Goal: Task Accomplishment & Management: Manage account settings

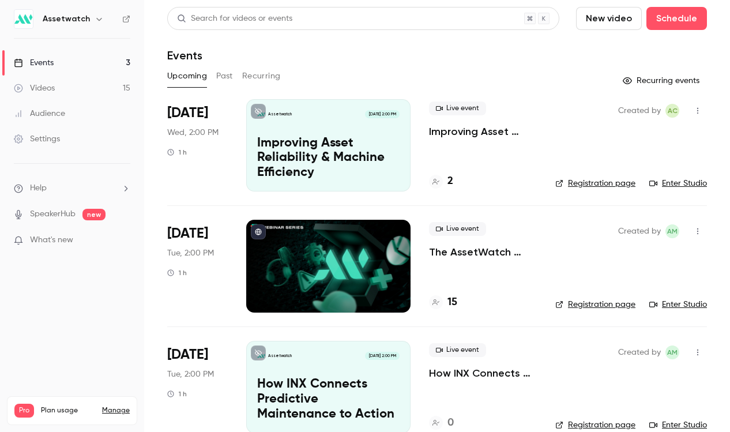
scroll to position [22, 0]
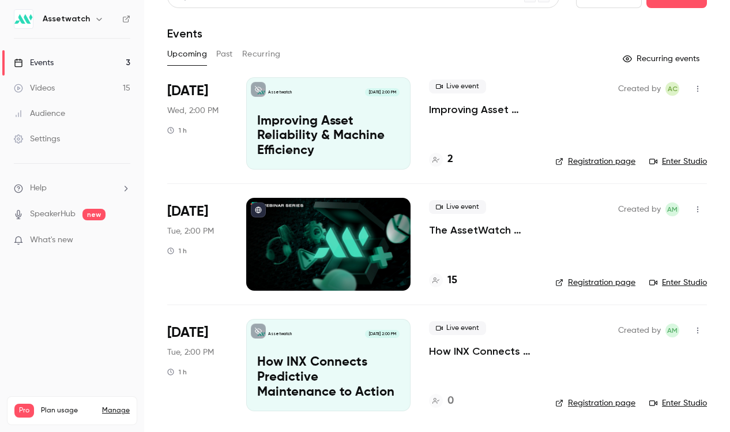
click at [334, 342] on div "Assetwatch [DATE] 2:00 PM How INX Connects Predictive Maintenance to Action" at bounding box center [328, 365] width 164 height 92
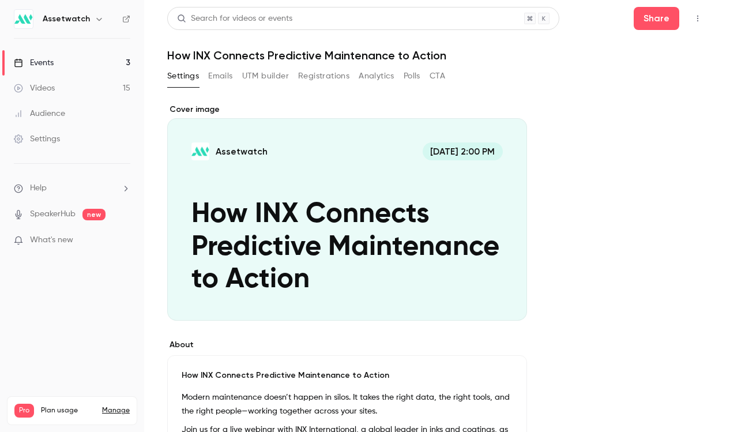
click at [364, 227] on div "Cover image" at bounding box center [347, 212] width 360 height 217
click at [0, 0] on input "Assetwatch [DATE] 2:00 PM How INX Connects Predictive Maintenance to Action" at bounding box center [0, 0] width 0 height 0
click at [350, 199] on div "Cover image" at bounding box center [347, 212] width 360 height 217
click at [0, 0] on input "Assetwatch [DATE] 2:00 PM How INX Connects Predictive Maintenance to Action" at bounding box center [0, 0] width 0 height 0
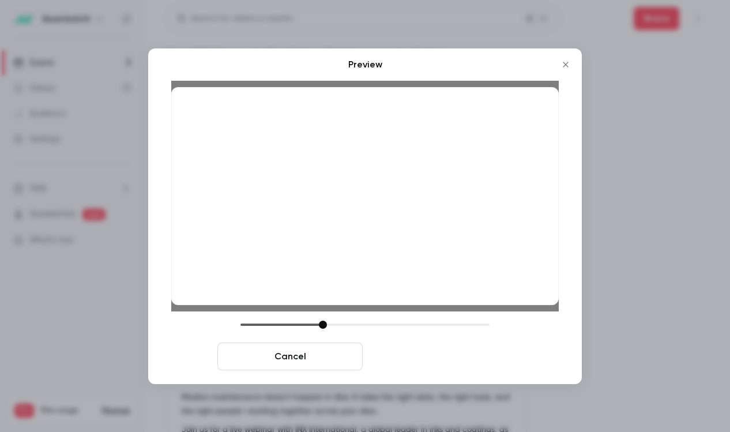
click at [399, 357] on button "Save cover" at bounding box center [439, 356] width 145 height 28
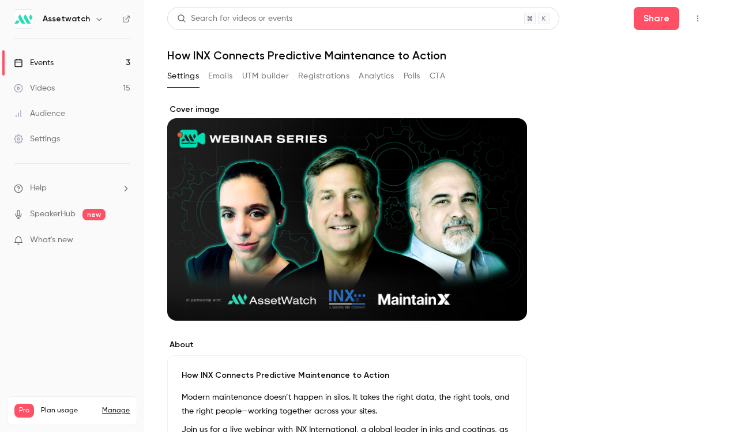
click at [106, 66] on link "Events 3" at bounding box center [72, 62] width 144 height 25
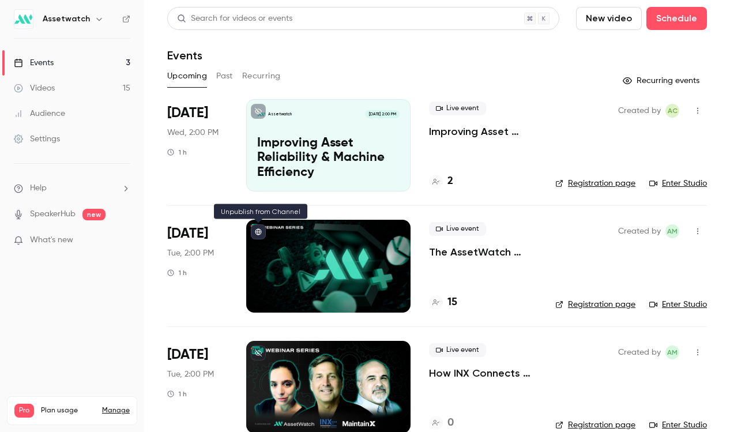
scroll to position [22, 0]
